Goal: Feedback & Contribution: Leave review/rating

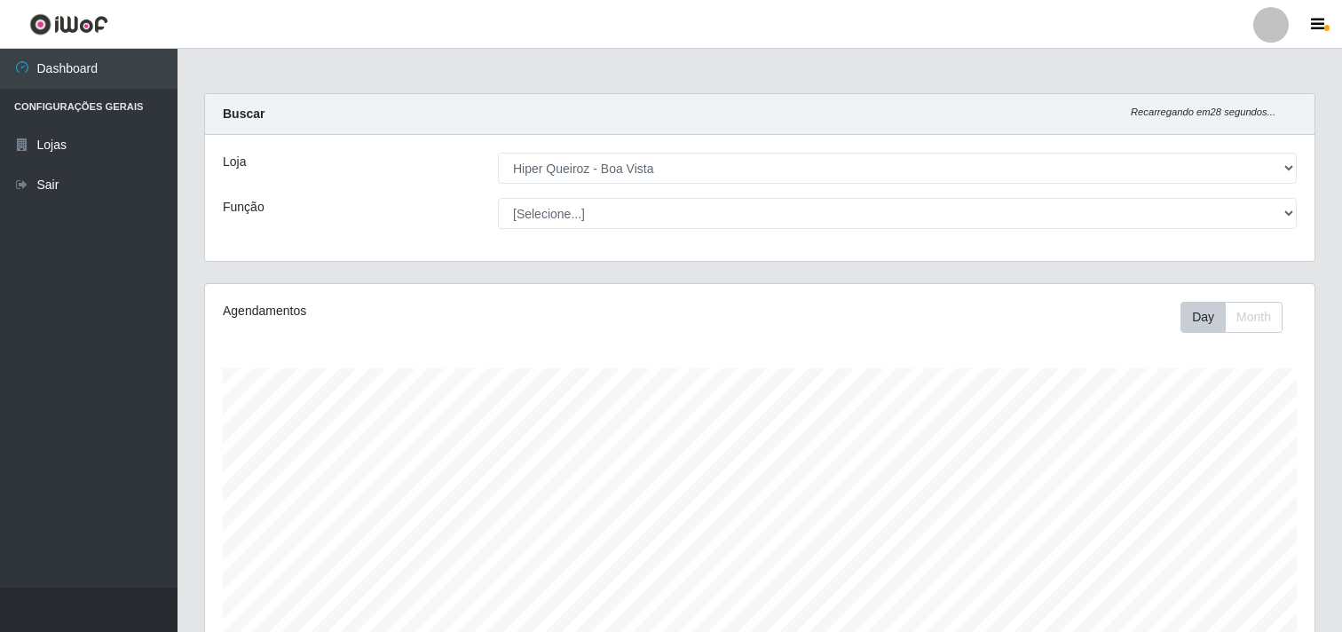
select select "514"
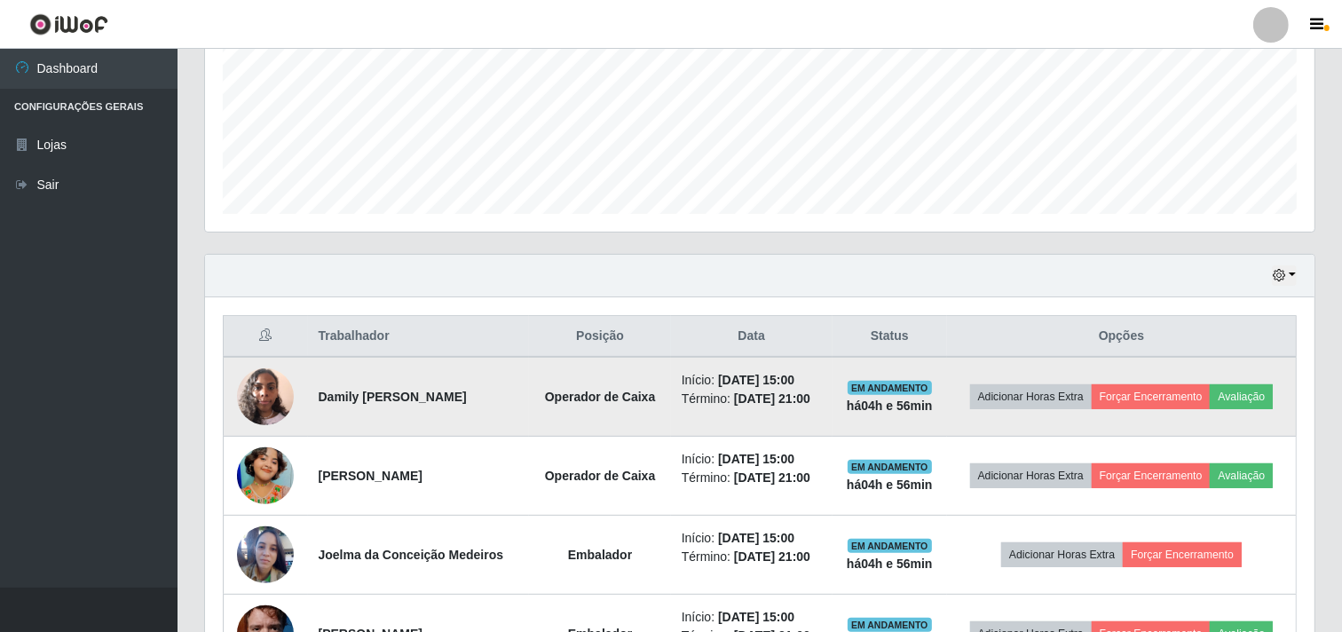
scroll to position [492, 0]
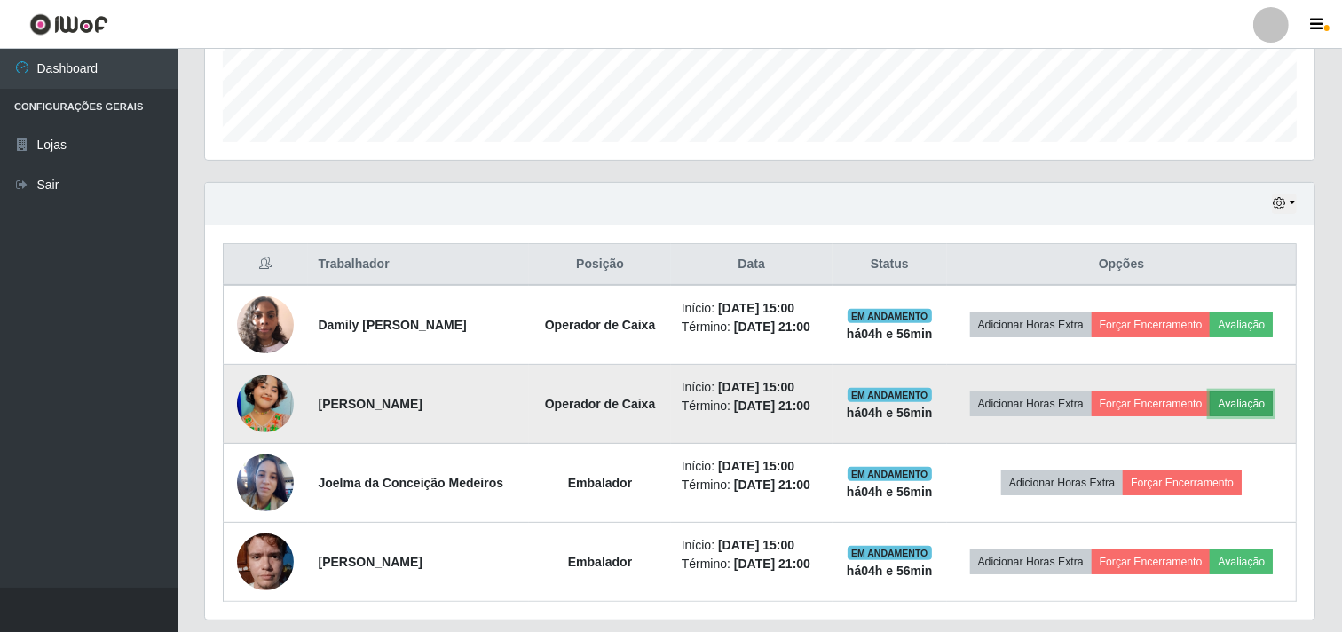
click at [1270, 405] on button "Avaliação" at bounding box center [1240, 403] width 63 height 25
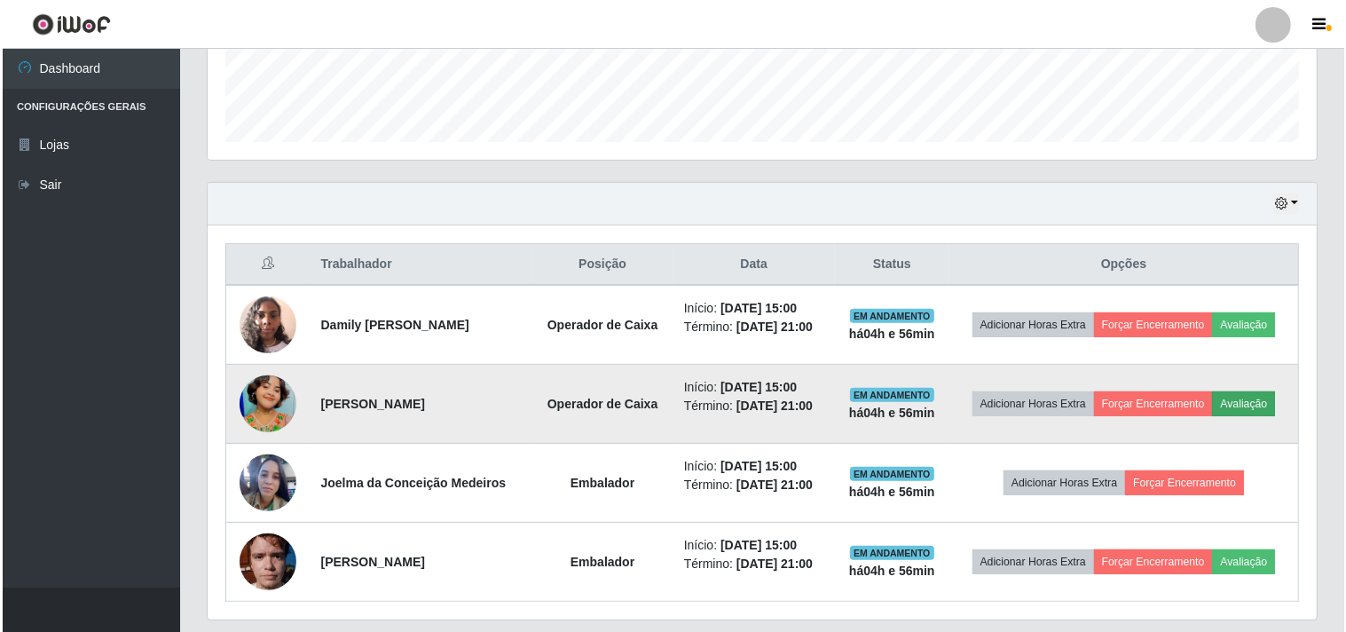
scroll to position [367, 1098]
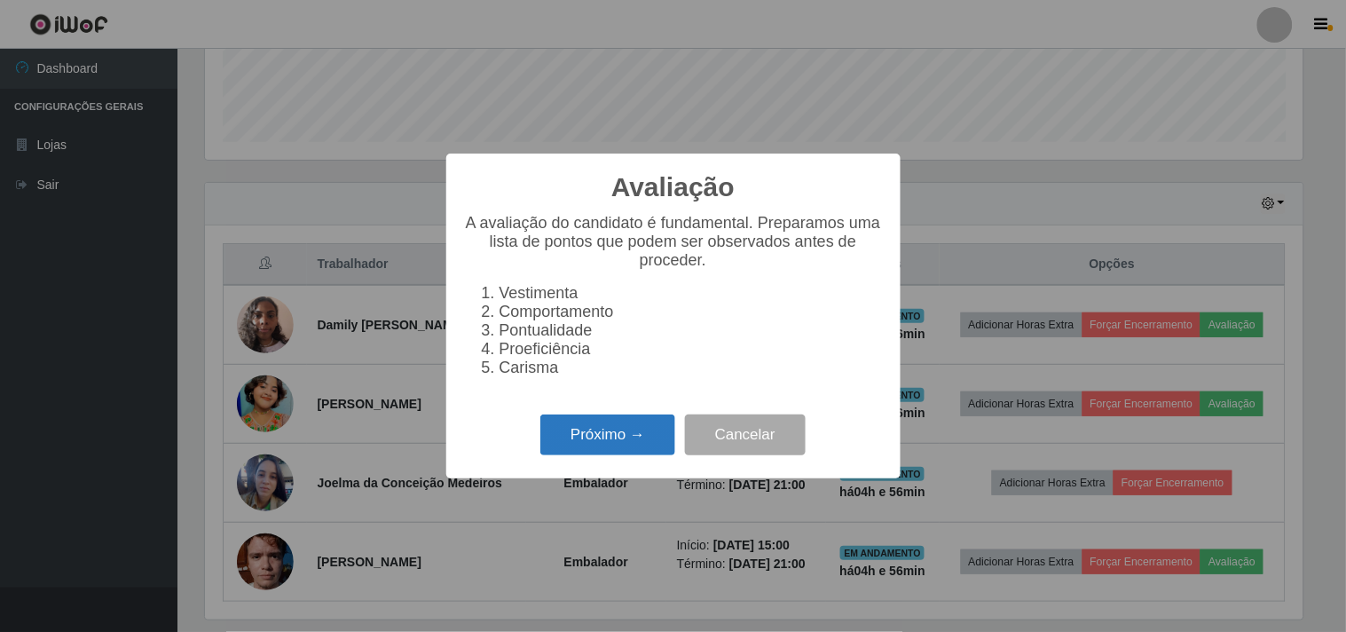
click at [657, 456] on button "Próximo →" at bounding box center [607, 435] width 135 height 42
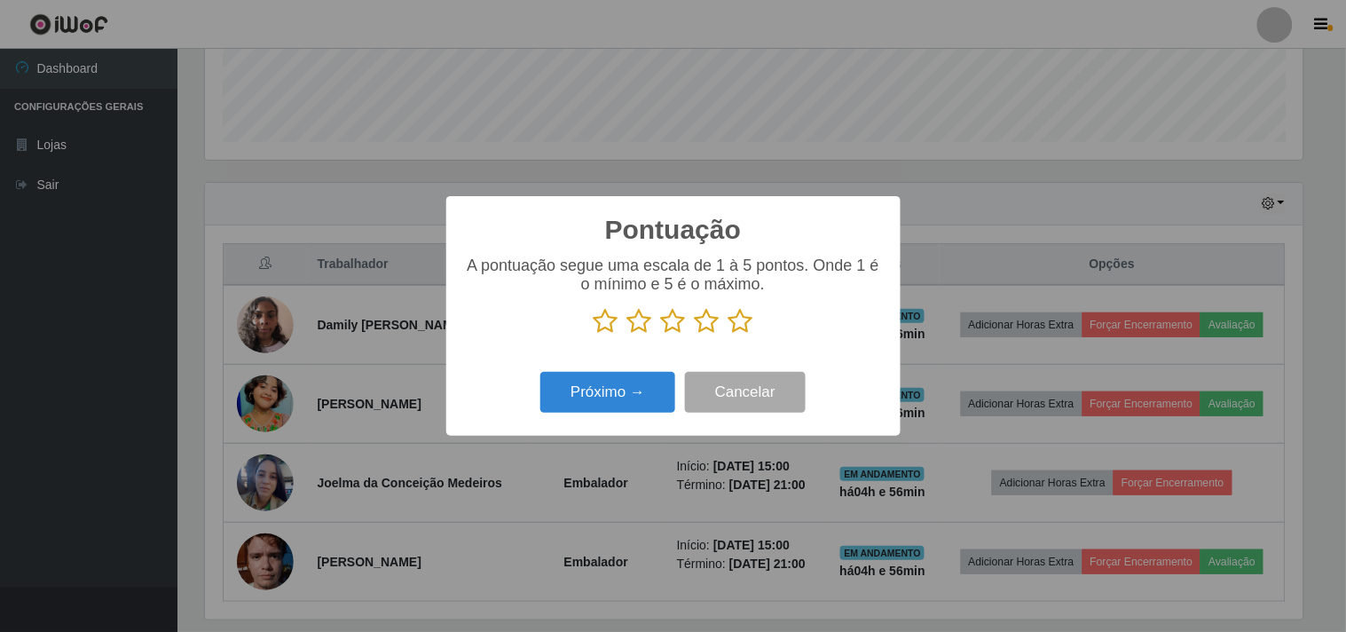
scroll to position [886868, 886138]
click at [698, 329] on icon at bounding box center [707, 321] width 25 height 27
click at [695, 334] on input "radio" at bounding box center [695, 334] width 0 height 0
click at [591, 395] on button "Próximo →" at bounding box center [607, 393] width 135 height 42
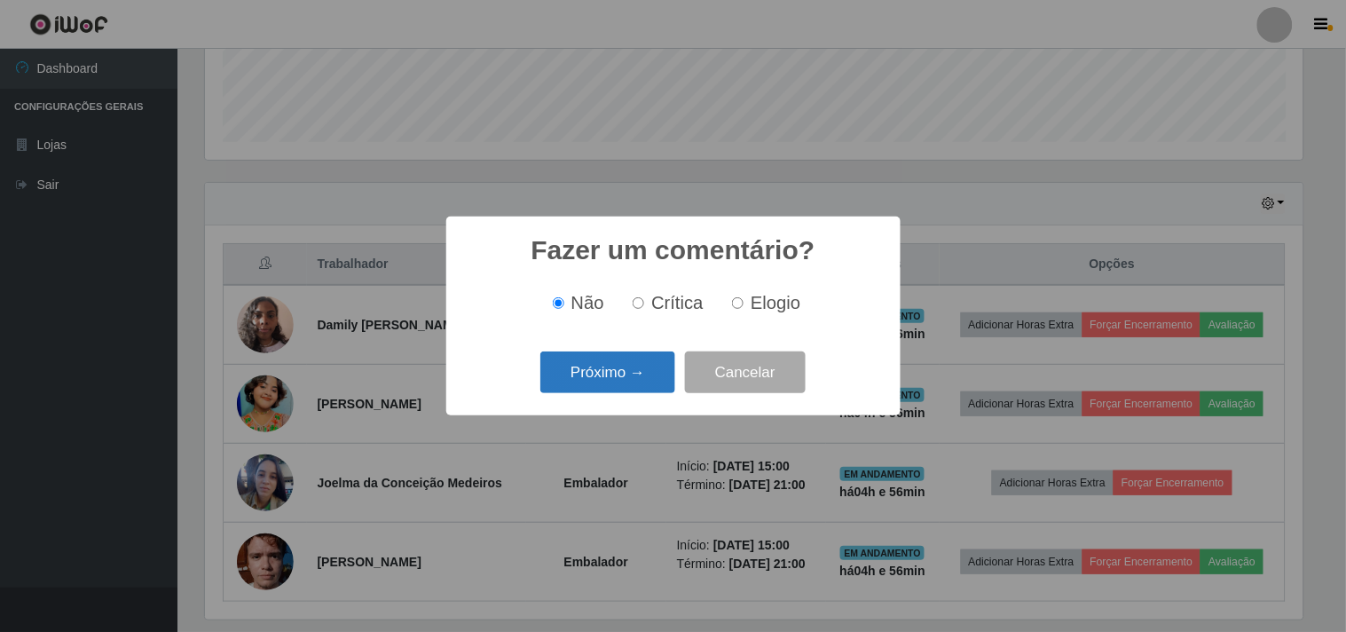
click at [610, 378] on button "Próximo →" at bounding box center [607, 372] width 135 height 42
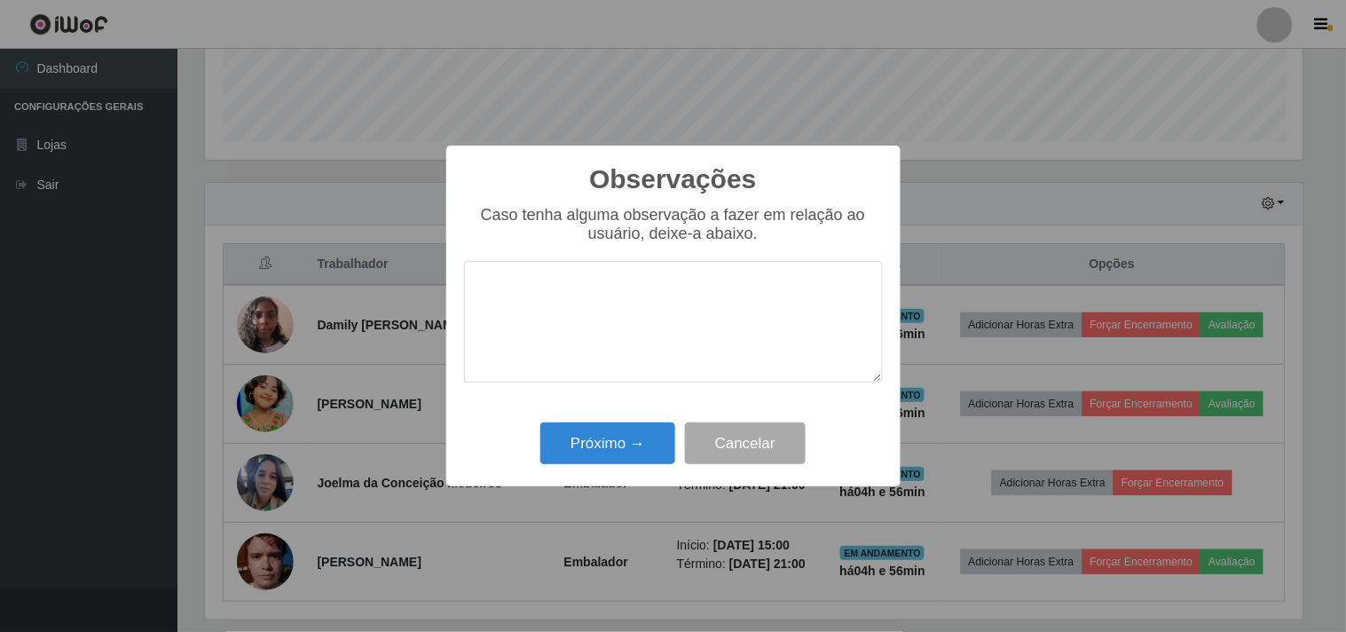
click at [615, 329] on textarea at bounding box center [673, 322] width 419 height 122
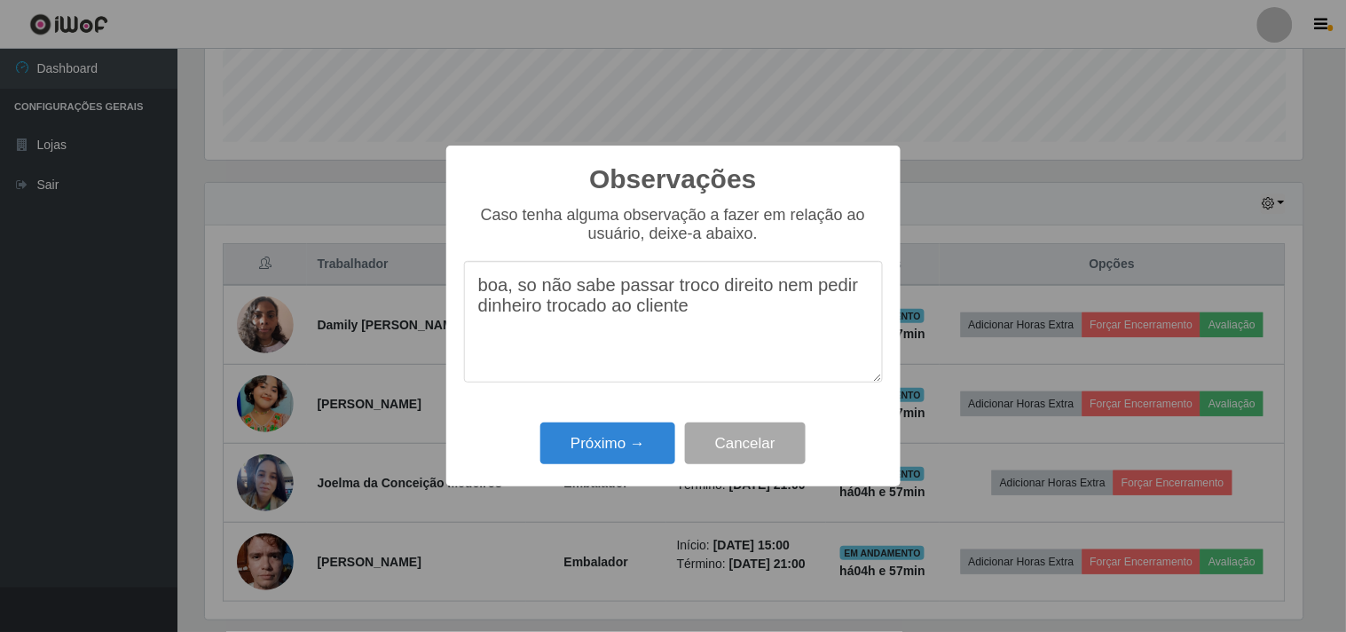
click at [768, 299] on textarea "boa, so não sabe passar troco direito nem pedir dinheiro trocado ao cliente" at bounding box center [673, 322] width 419 height 122
type textarea "boa, so não sabe passar troco direito nem pedir dinheiro trocado ao cliente"
click at [626, 445] on button "Próximo →" at bounding box center [607, 443] width 135 height 42
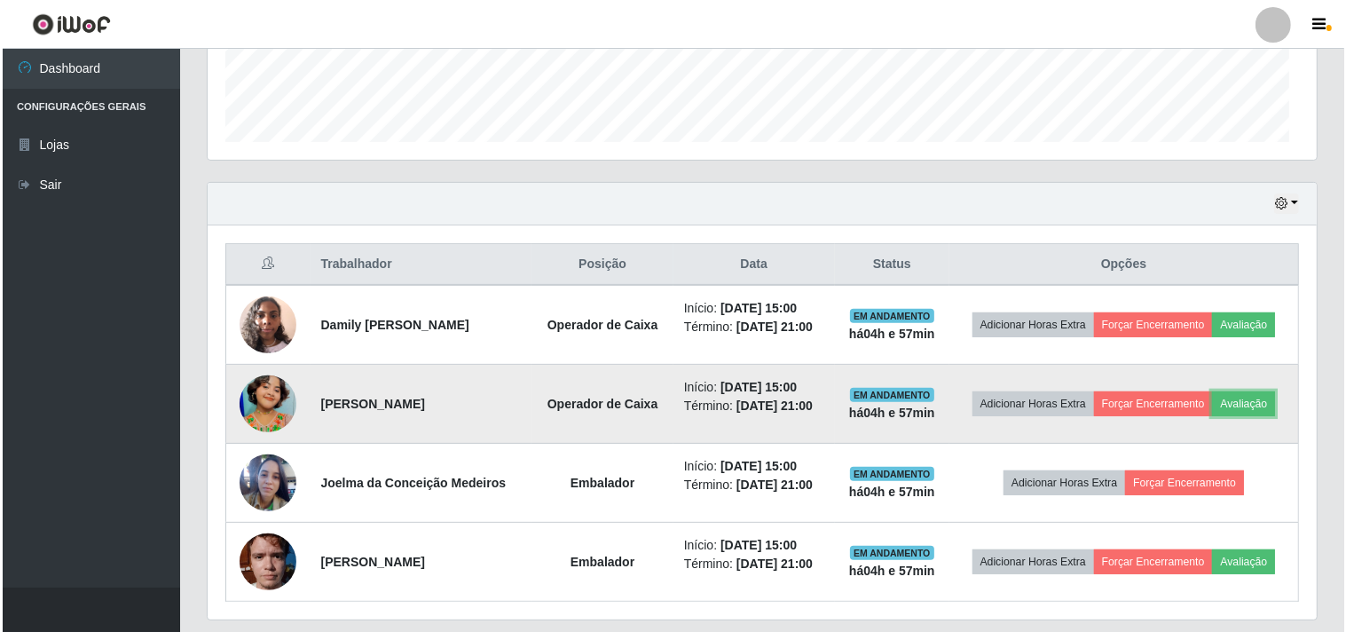
scroll to position [367, 1109]
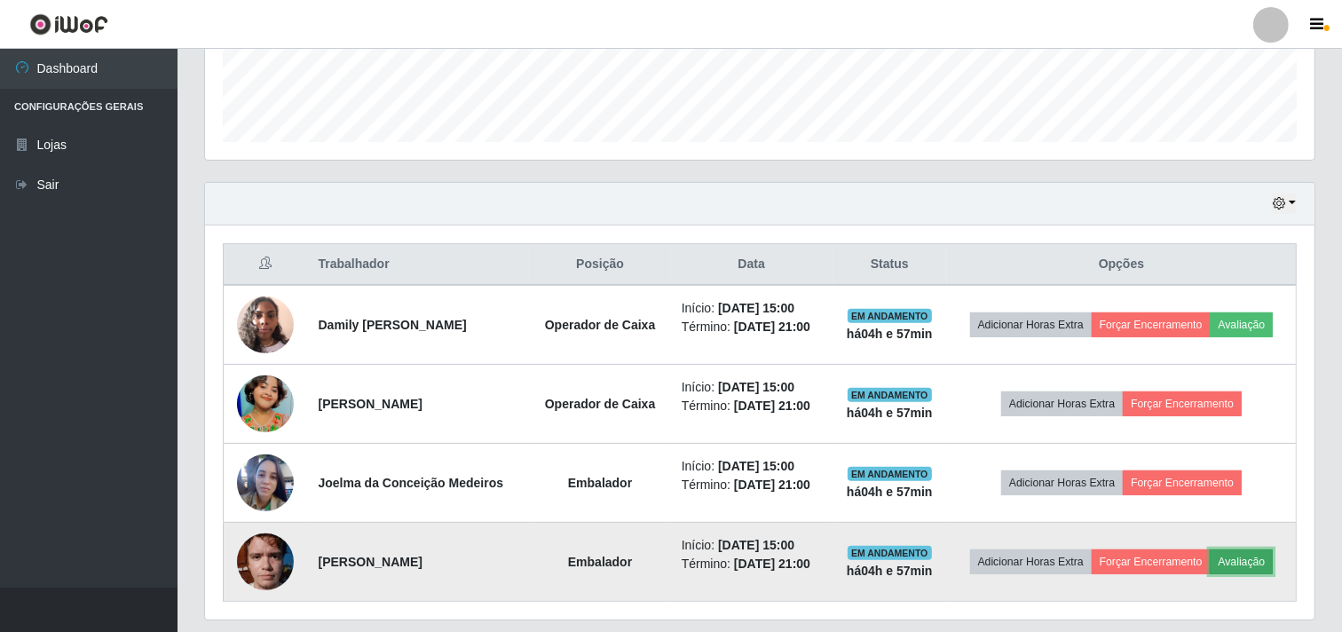
click at [1248, 562] on button "Avaliação" at bounding box center [1240, 561] width 63 height 25
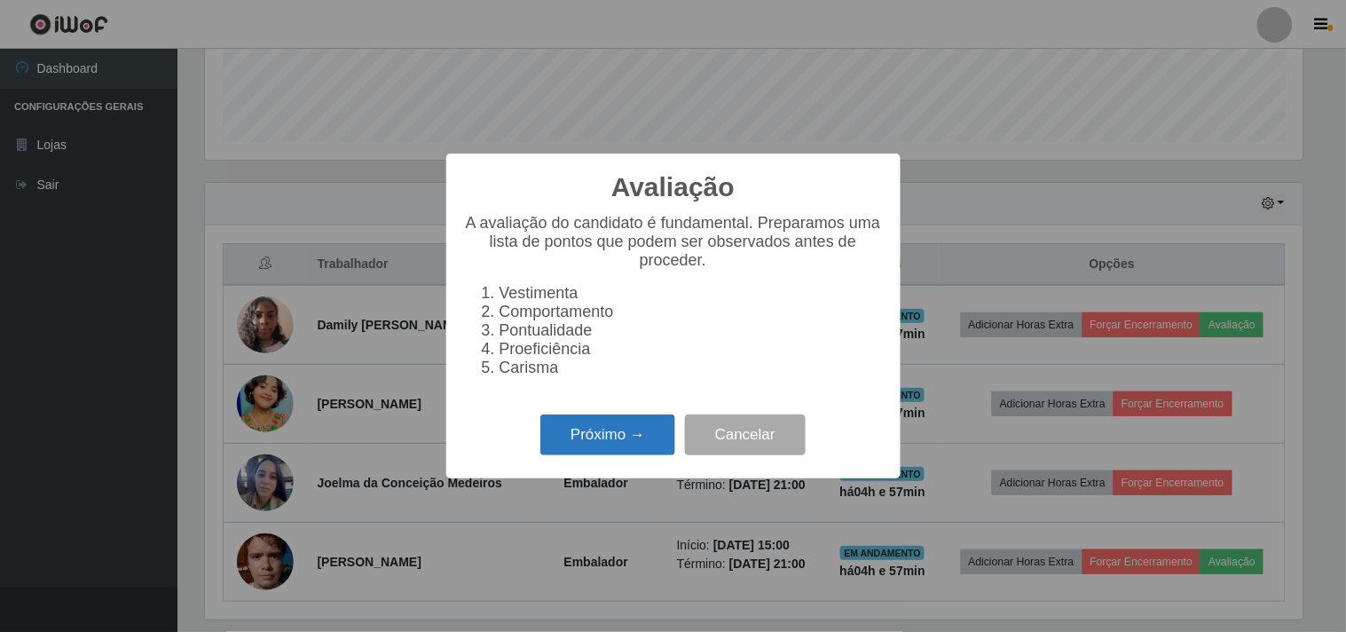
click at [613, 438] on button "Próximo →" at bounding box center [607, 435] width 135 height 42
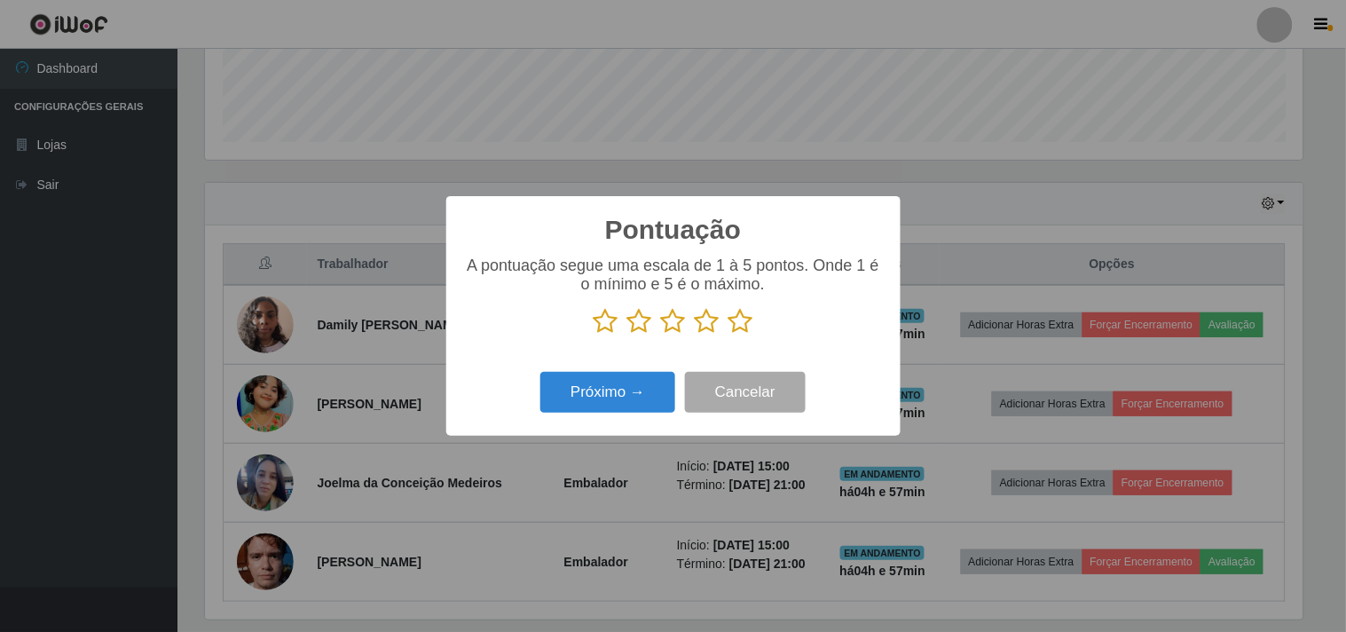
scroll to position [886868, 886138]
click at [734, 308] on div "A pontuação segue uma escala de 1 à 5 pontos. Onde 1 é o mínimo e 5 é o máximo." at bounding box center [673, 295] width 419 height 78
click at [737, 328] on icon at bounding box center [740, 321] width 25 height 27
click at [728, 334] on input "radio" at bounding box center [728, 334] width 0 height 0
click at [564, 422] on div "Pontuação × A pontuação segue uma escala de 1 à 5 pontos. Onde 1 é o mínimo e 5…" at bounding box center [673, 315] width 454 height 239
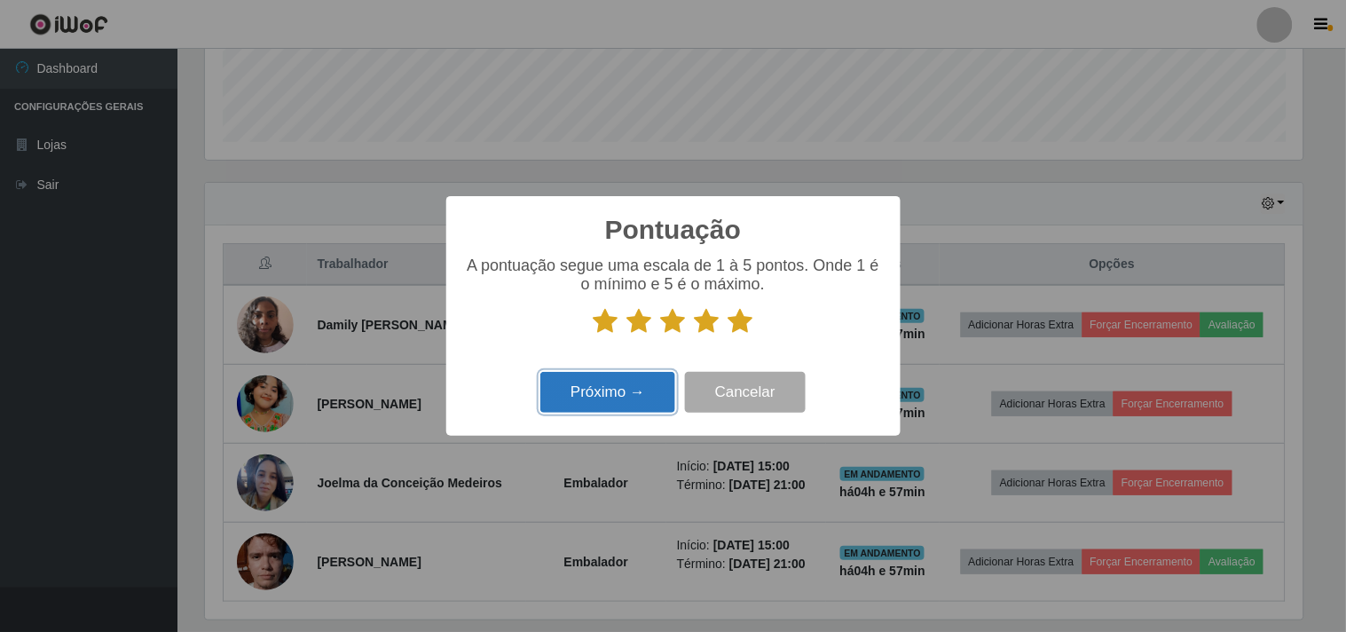
click at [580, 402] on button "Próximo →" at bounding box center [607, 393] width 135 height 42
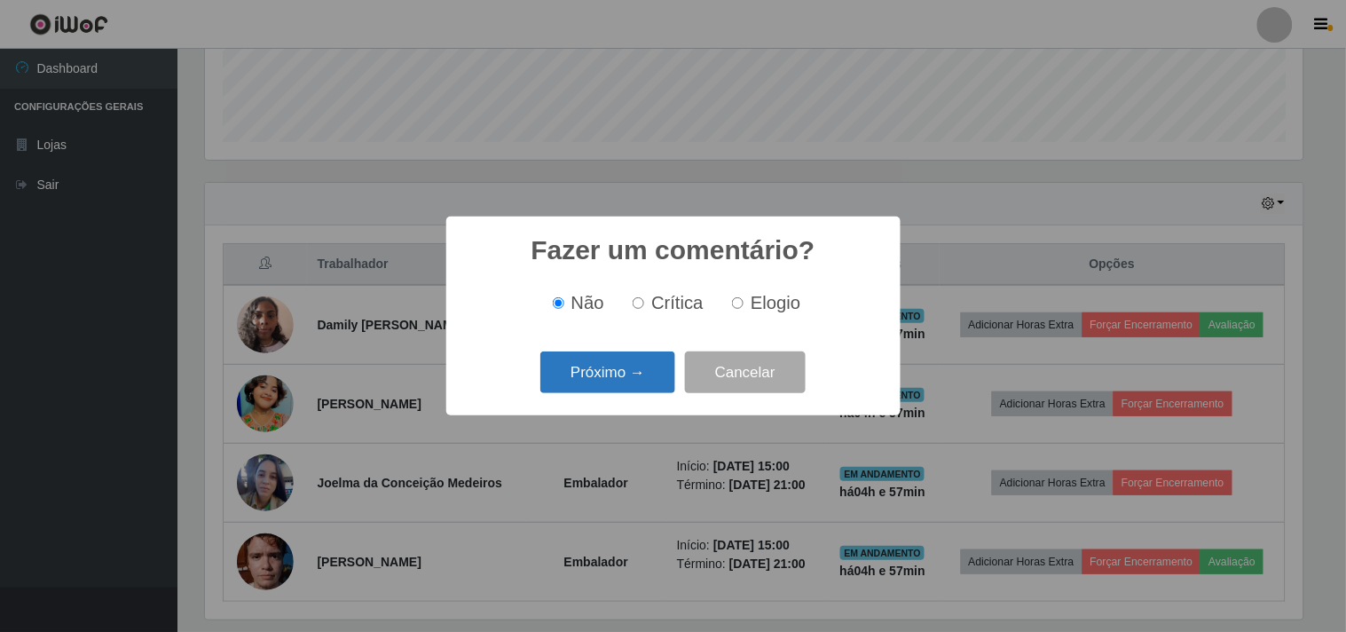
click at [610, 367] on button "Próximo →" at bounding box center [607, 372] width 135 height 42
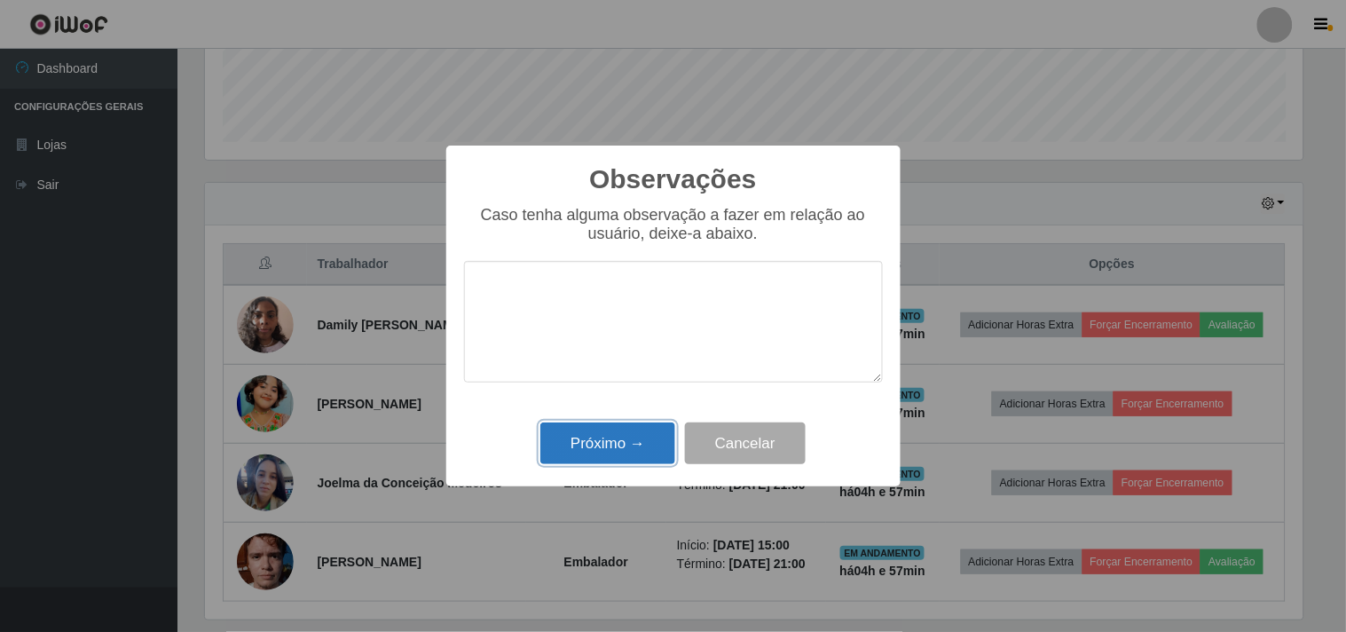
click at [624, 445] on button "Próximo →" at bounding box center [607, 443] width 135 height 42
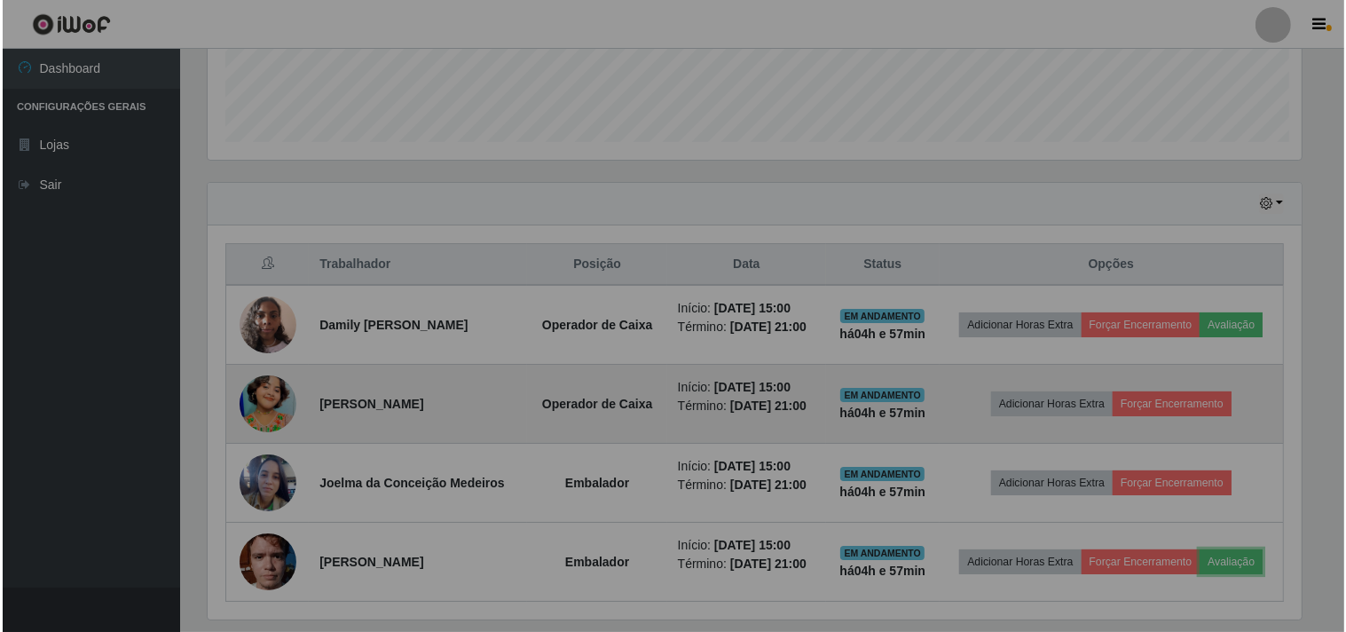
scroll to position [367, 1109]
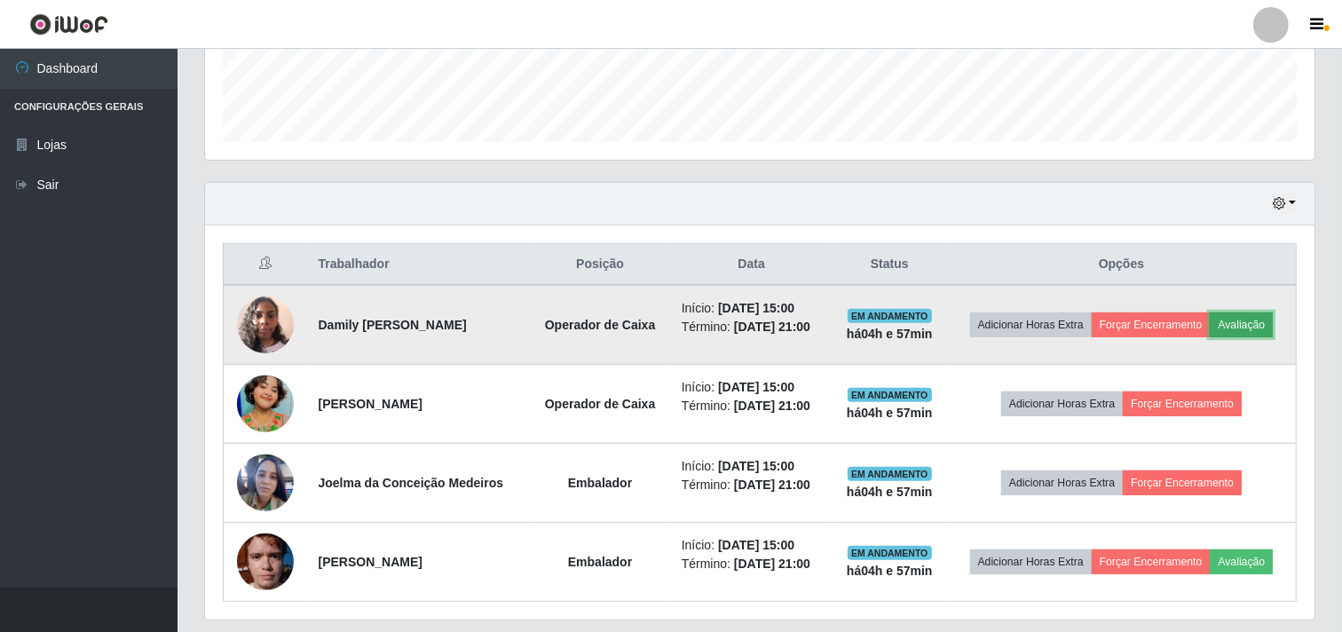
click at [1258, 324] on button "Avaliação" at bounding box center [1240, 324] width 63 height 25
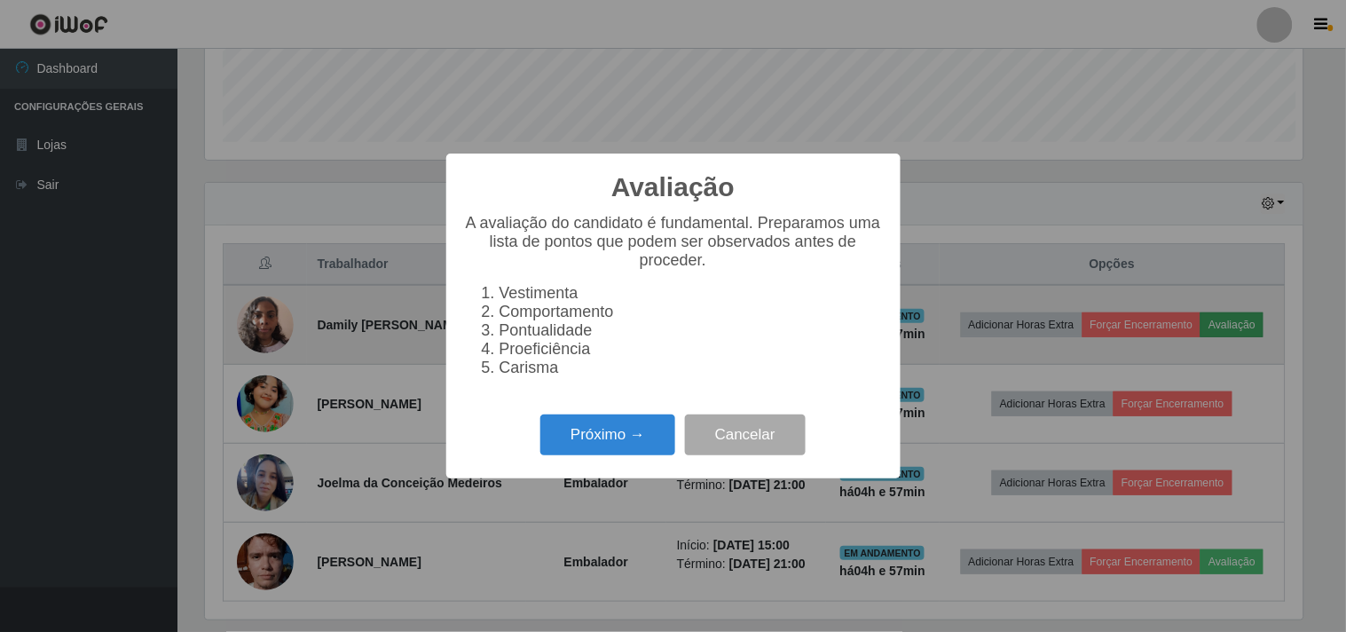
scroll to position [367, 1098]
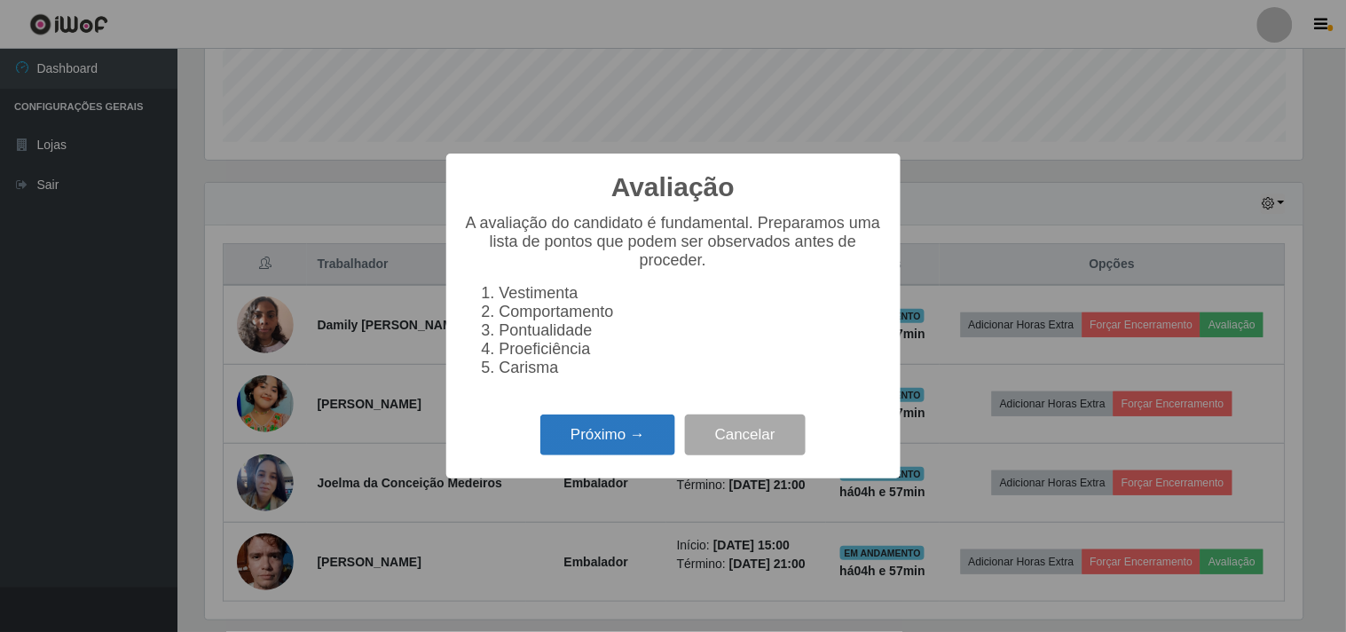
click at [613, 436] on button "Próximo →" at bounding box center [607, 435] width 135 height 42
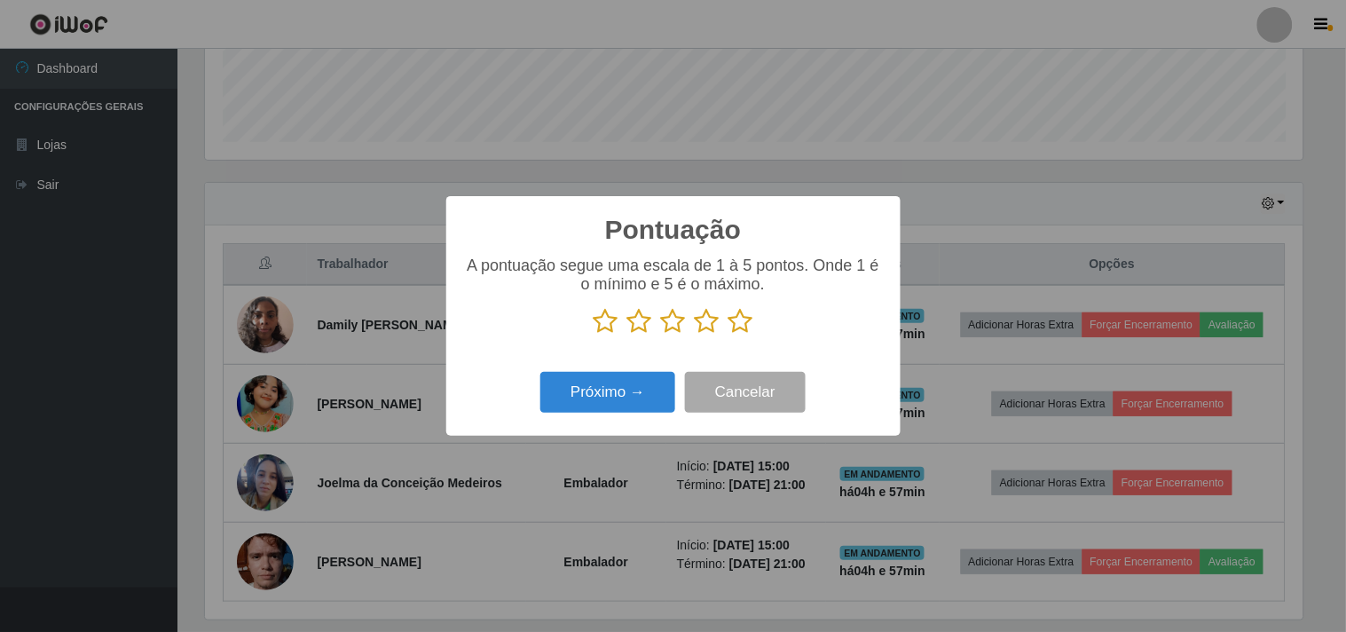
click at [734, 323] on icon at bounding box center [740, 321] width 25 height 27
click at [728, 334] on input "radio" at bounding box center [728, 334] width 0 height 0
click at [590, 406] on button "Próximo →" at bounding box center [607, 393] width 135 height 42
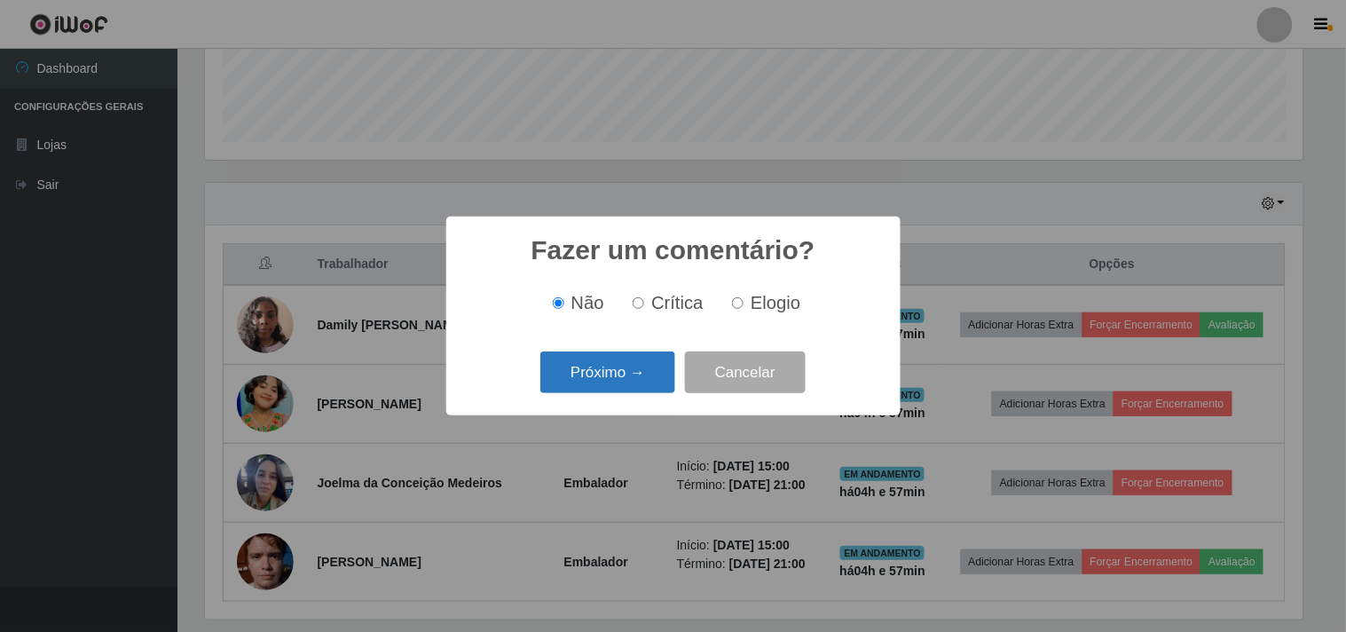
click at [614, 366] on button "Próximo →" at bounding box center [607, 372] width 135 height 42
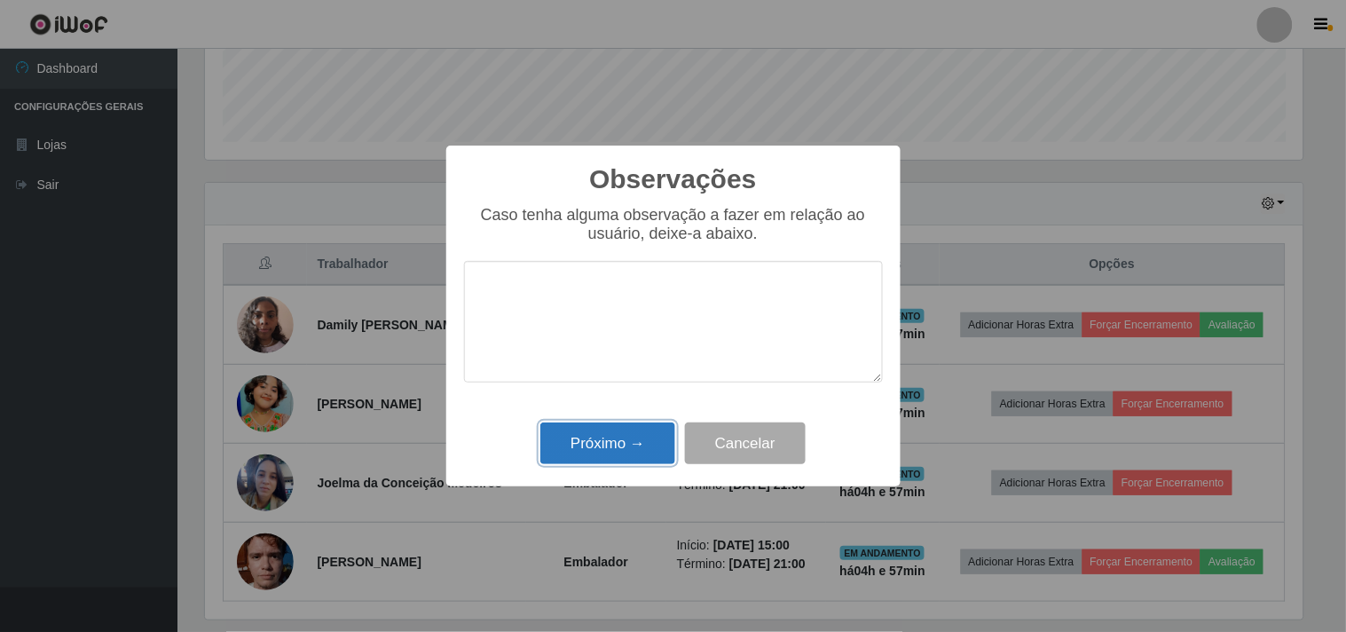
click at [614, 431] on button "Próximo →" at bounding box center [607, 443] width 135 height 42
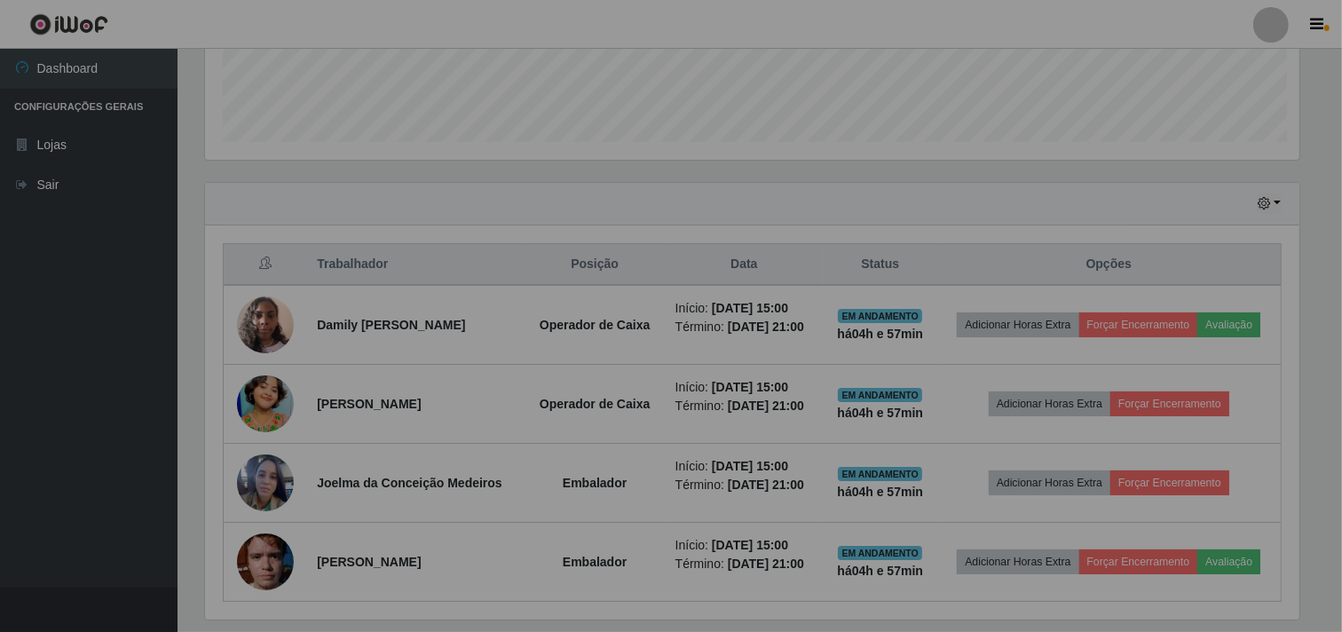
scroll to position [367, 1109]
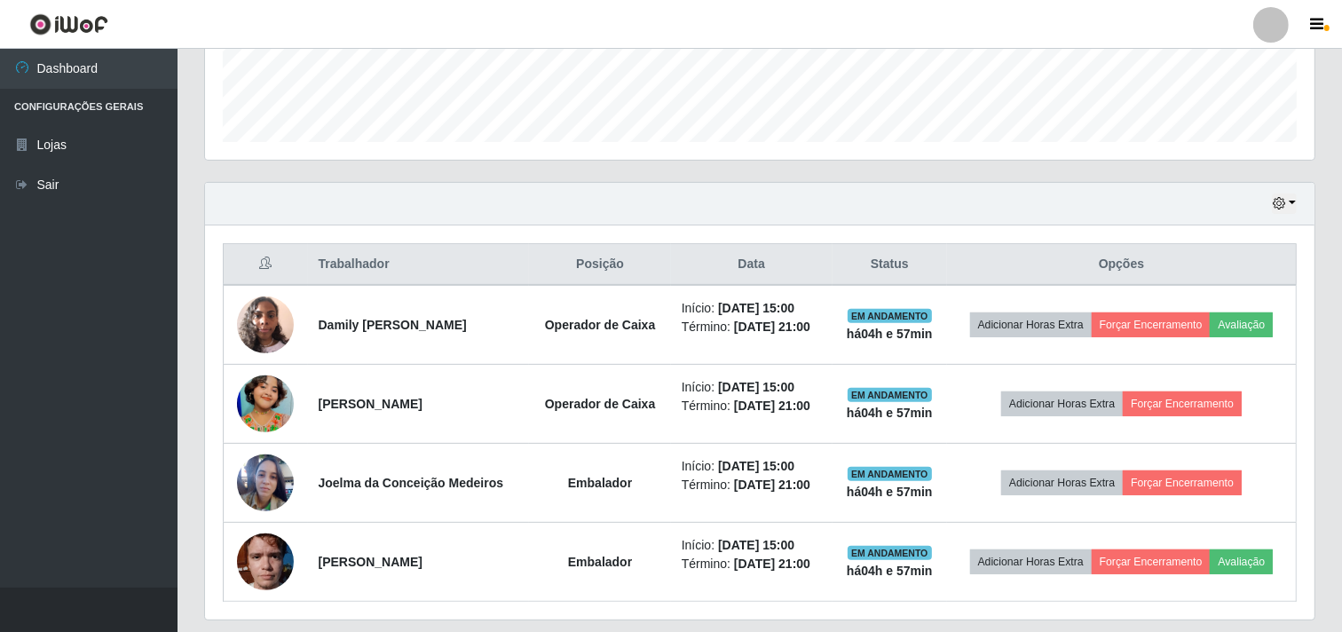
click at [747, 191] on div "Hoje 1 dia 3 dias 1 Semana Não encerrados" at bounding box center [759, 204] width 1109 height 43
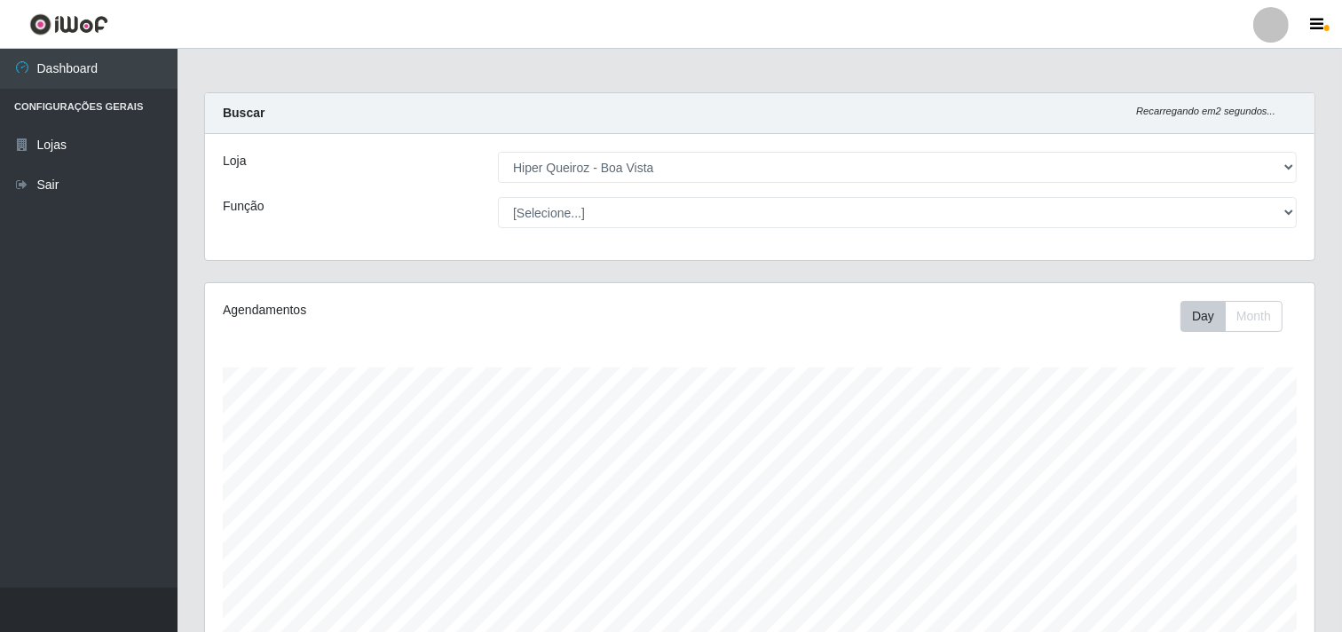
scroll to position [0, 0]
